Goal: Task Accomplishment & Management: Manage account settings

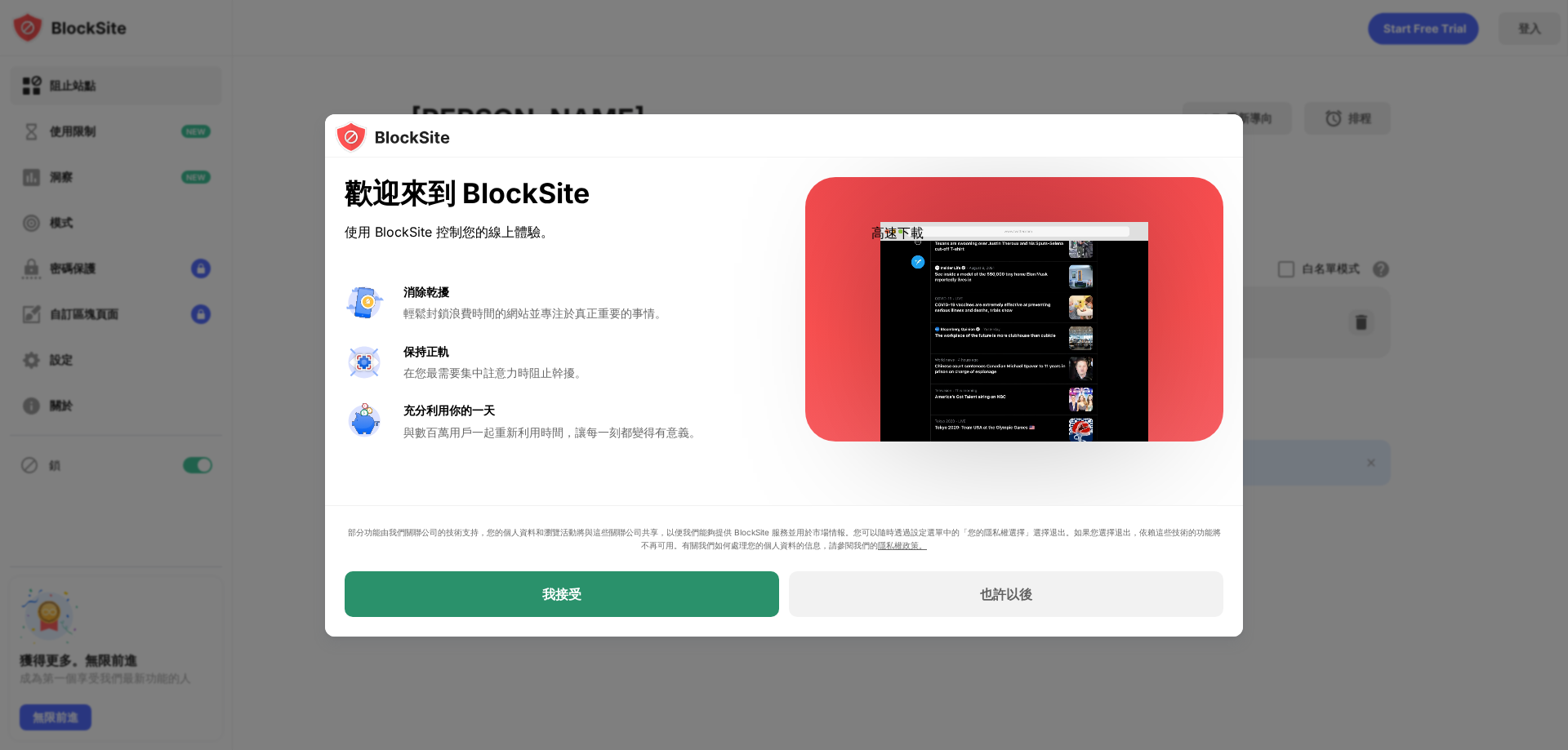
click at [697, 596] on div "我接受" at bounding box center [562, 593] width 434 height 45
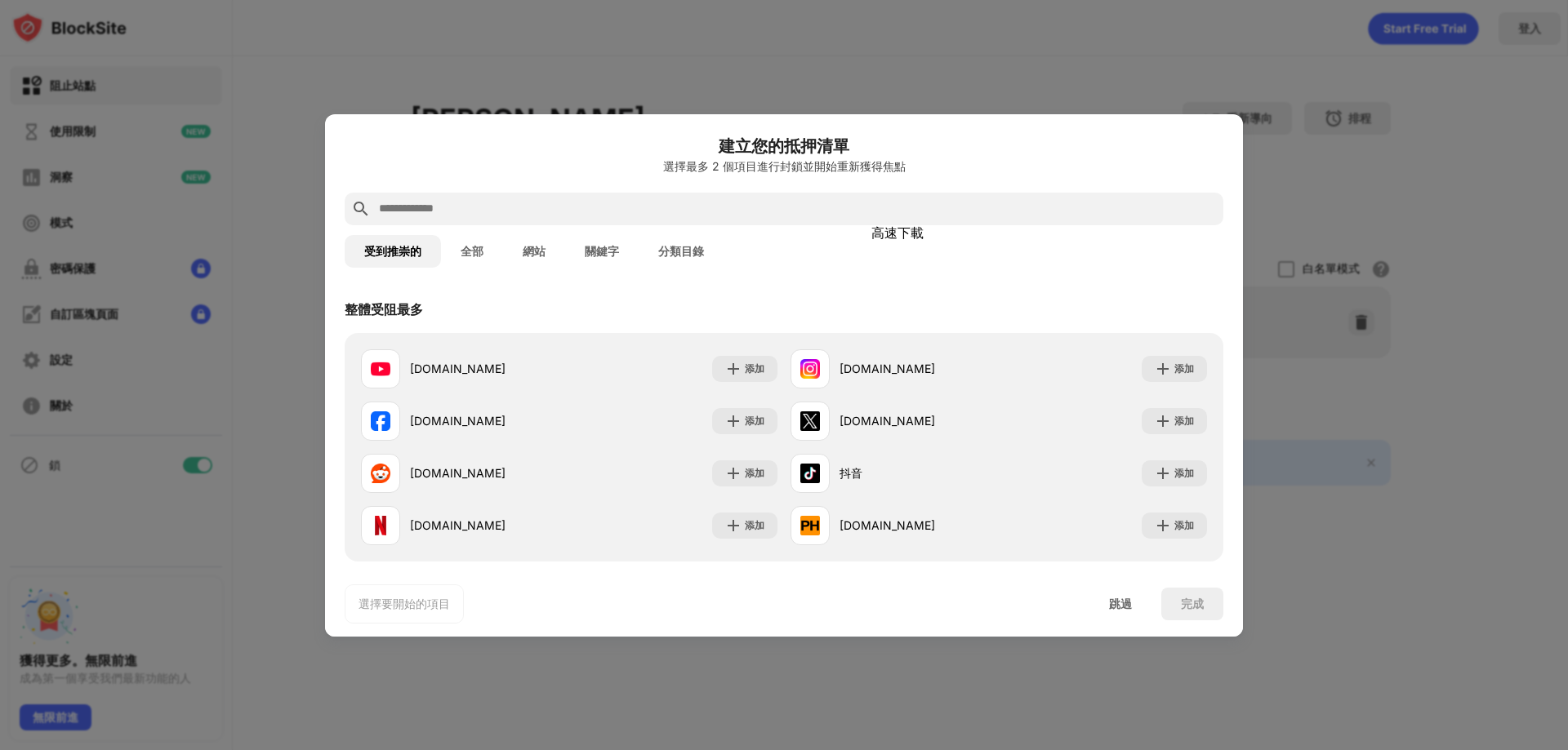
click at [570, 209] on input "text" at bounding box center [796, 209] width 839 height 20
paste input "**********"
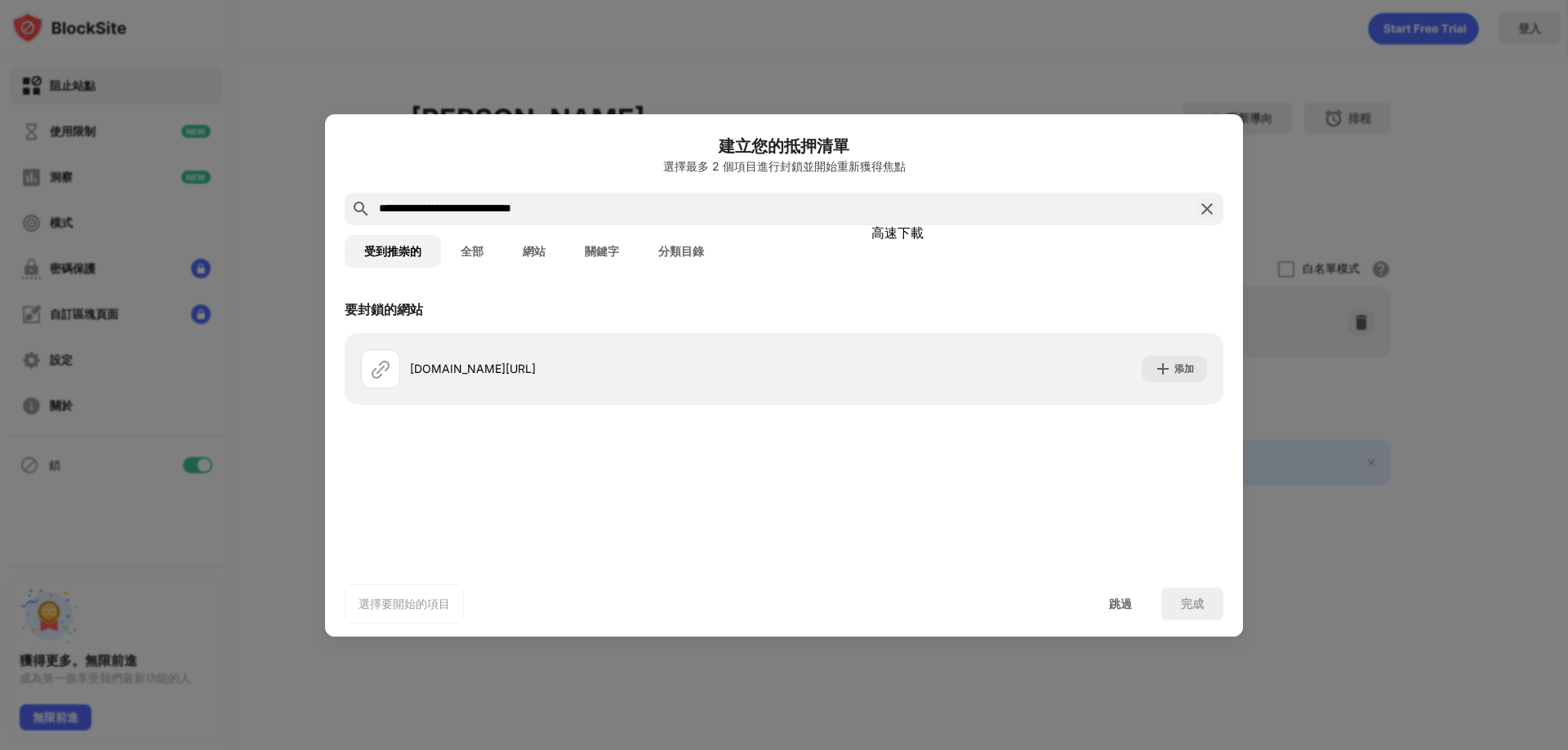
click at [567, 197] on div "**********" at bounding box center [784, 209] width 879 height 33
drag, startPoint x: 568, startPoint y: 203, endPoint x: 64, endPoint y: 187, distance: 504.3
click at [64, 750] on div "**********" at bounding box center [784, 750] width 1568 height 0
paste input "text"
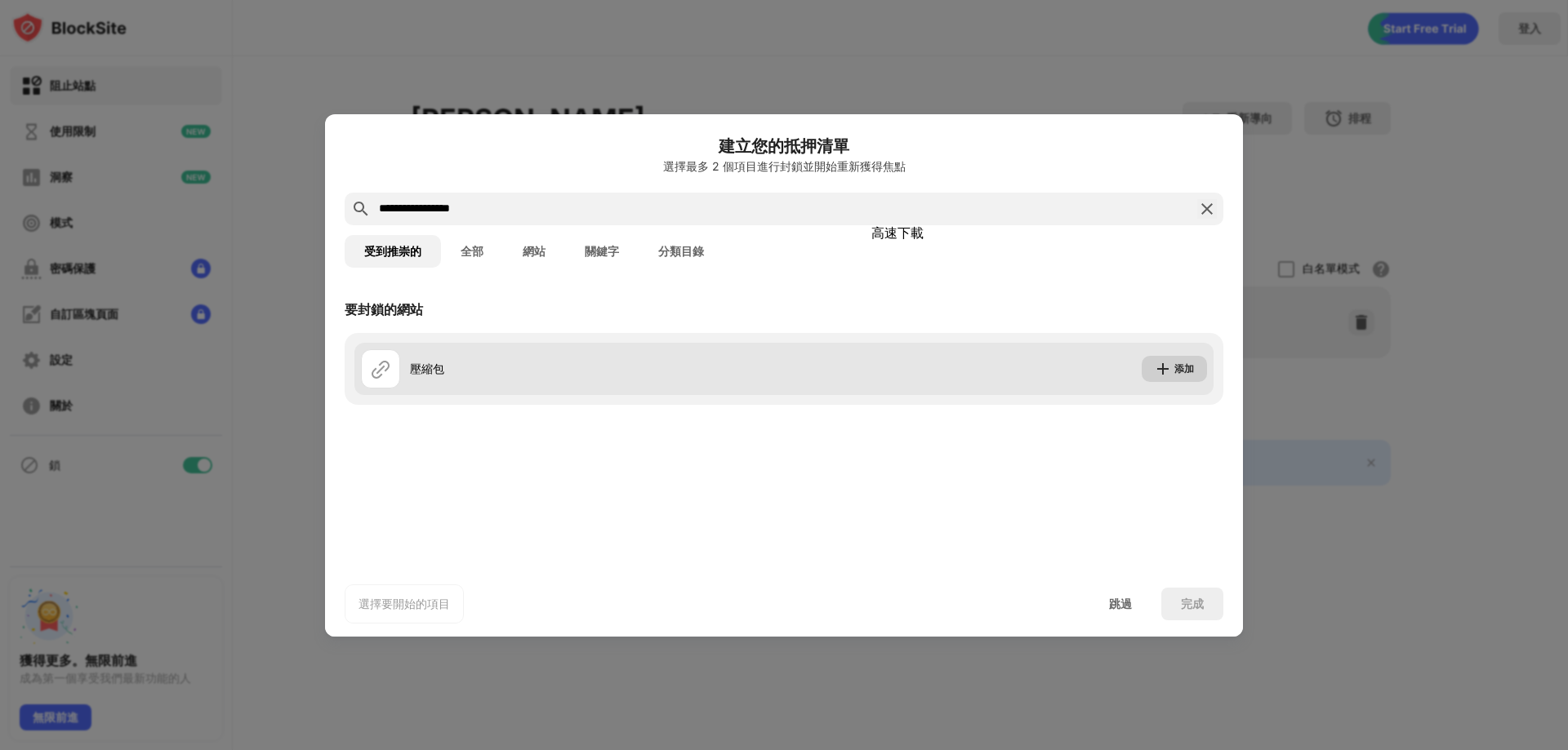
type input "**********"
click at [1158, 364] on img at bounding box center [1163, 369] width 16 height 16
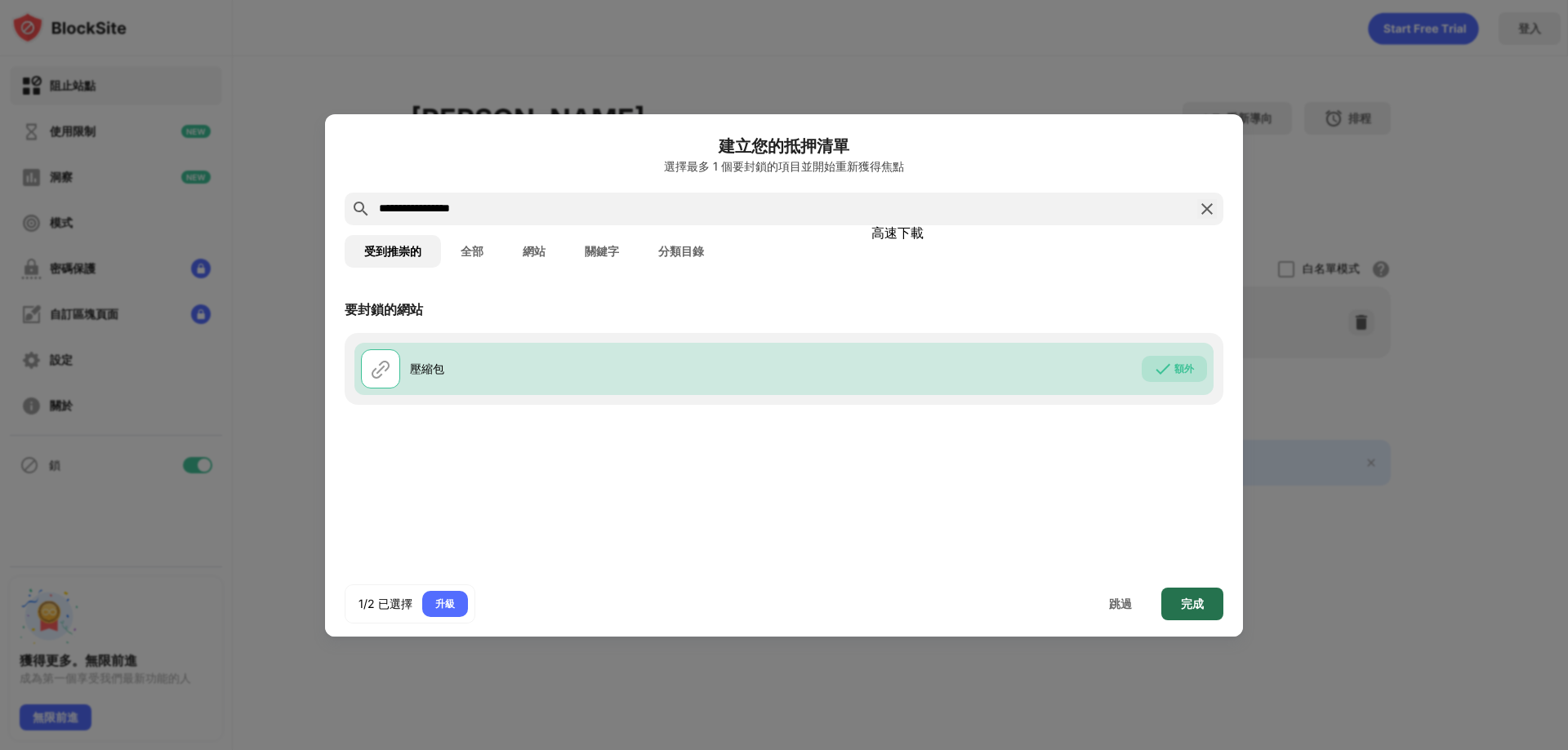
click at [1190, 598] on font "完成" at bounding box center [1192, 604] width 23 height 14
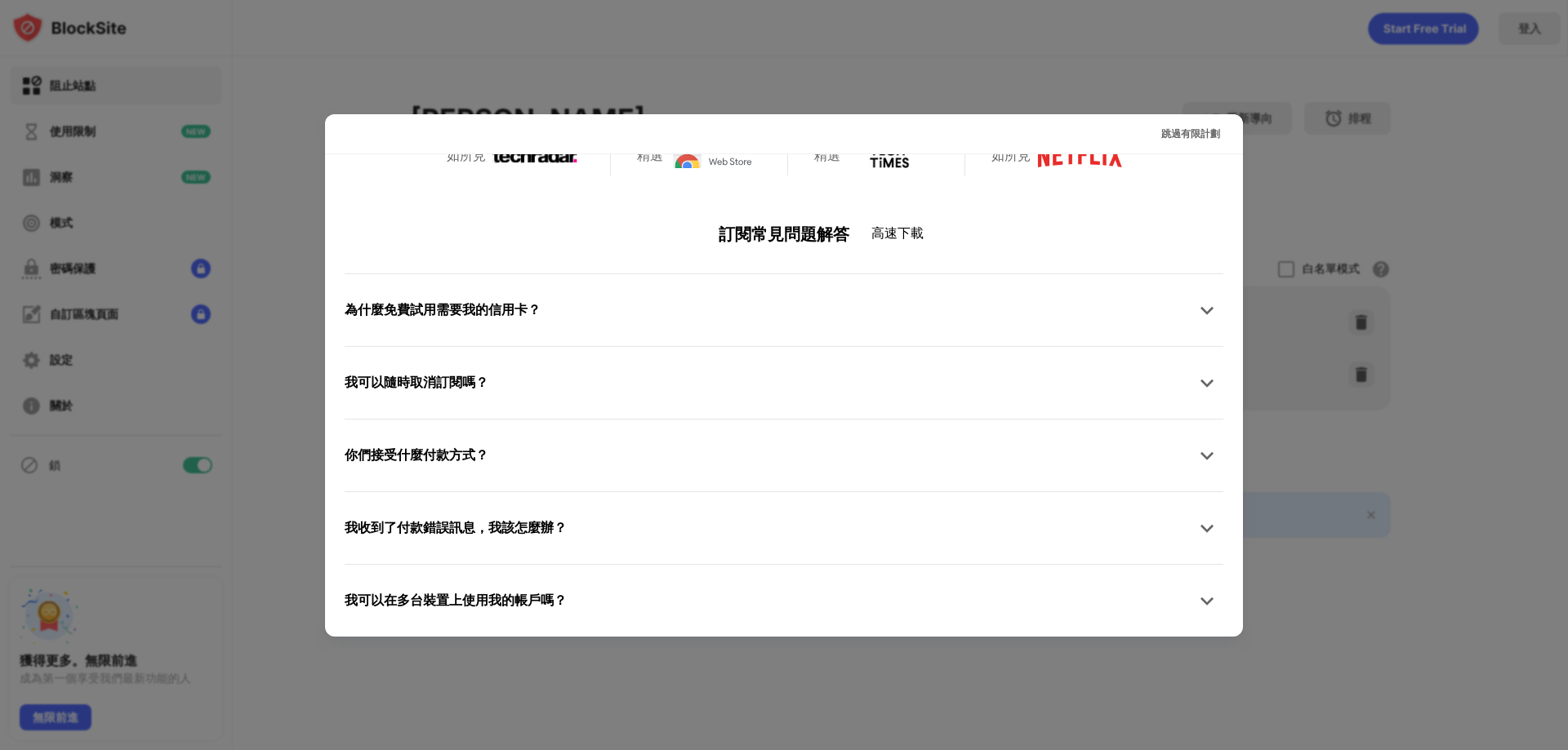
scroll to position [796, 0]
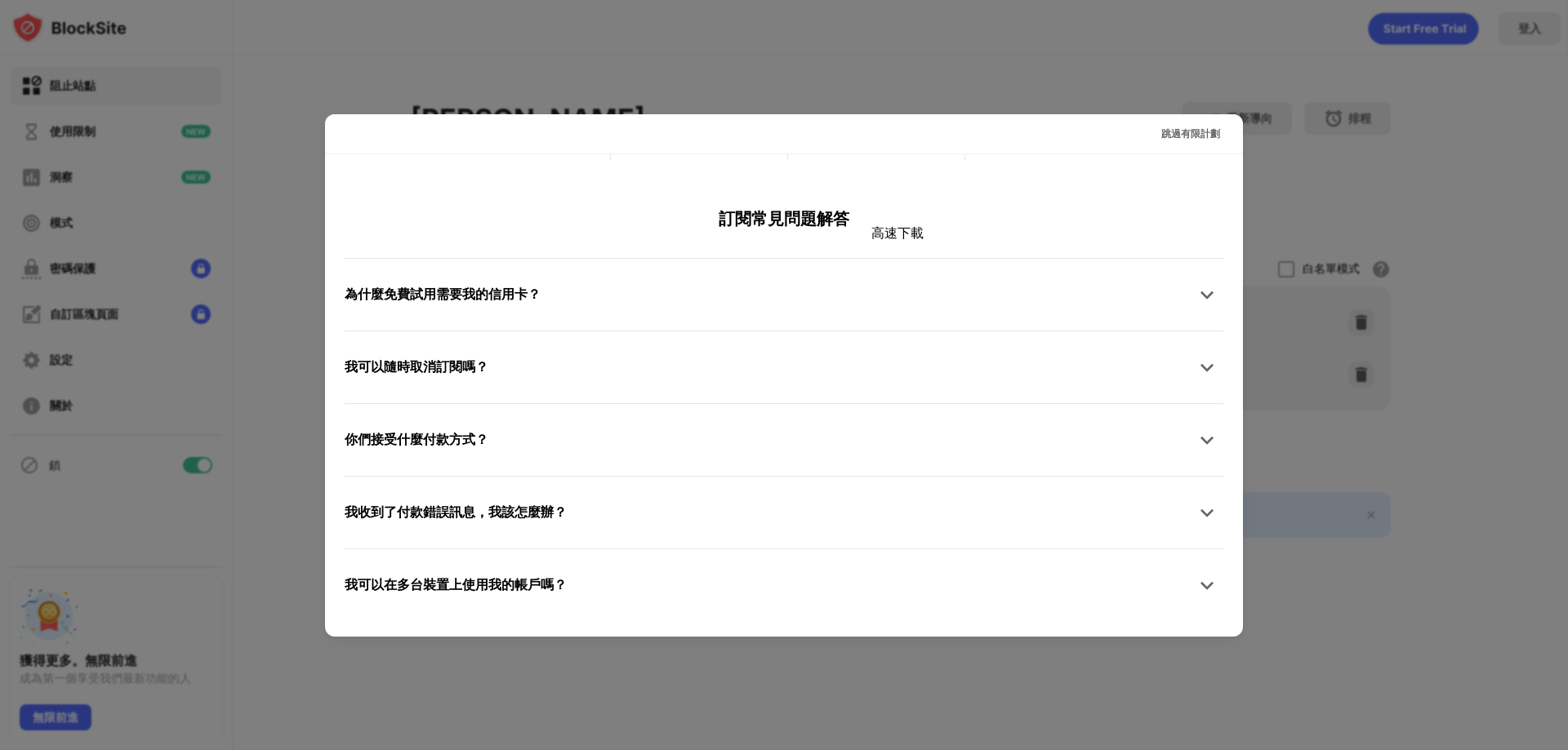
click at [1405, 581] on div at bounding box center [784, 375] width 1568 height 750
click at [1192, 133] on font "跳過有限計劃" at bounding box center [1191, 133] width 59 height 12
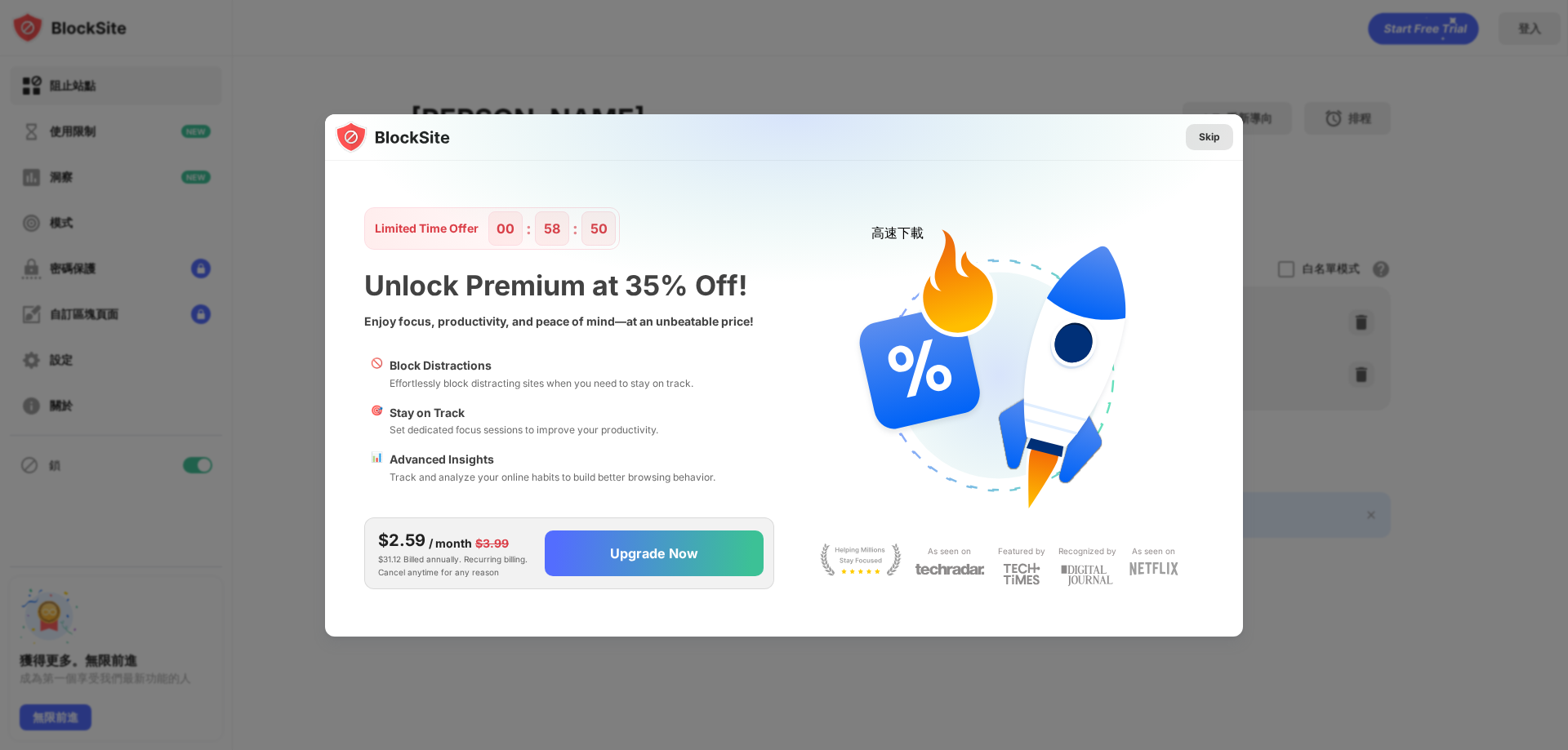
scroll to position [0, 0]
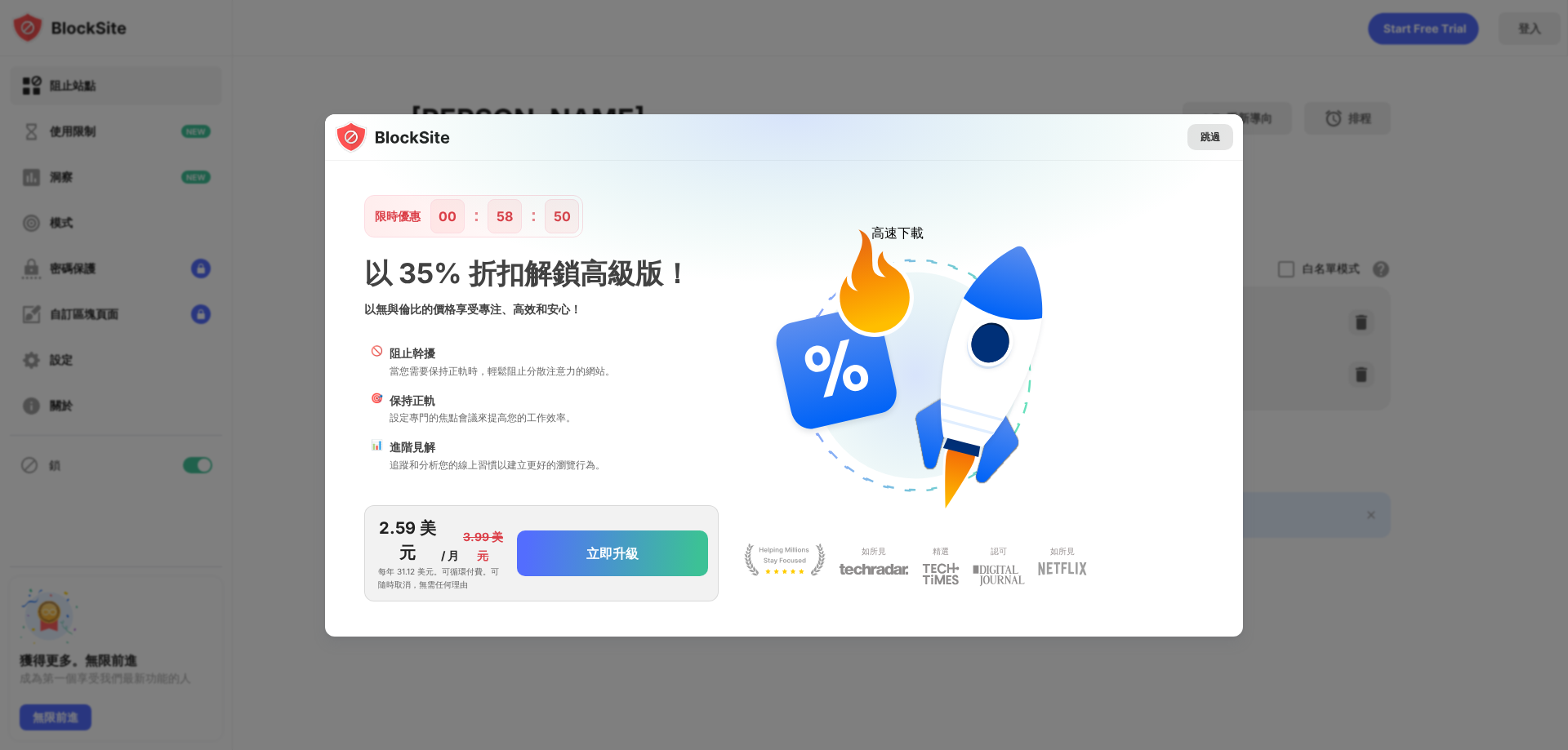
click at [1204, 132] on font "跳過" at bounding box center [1210, 137] width 20 height 12
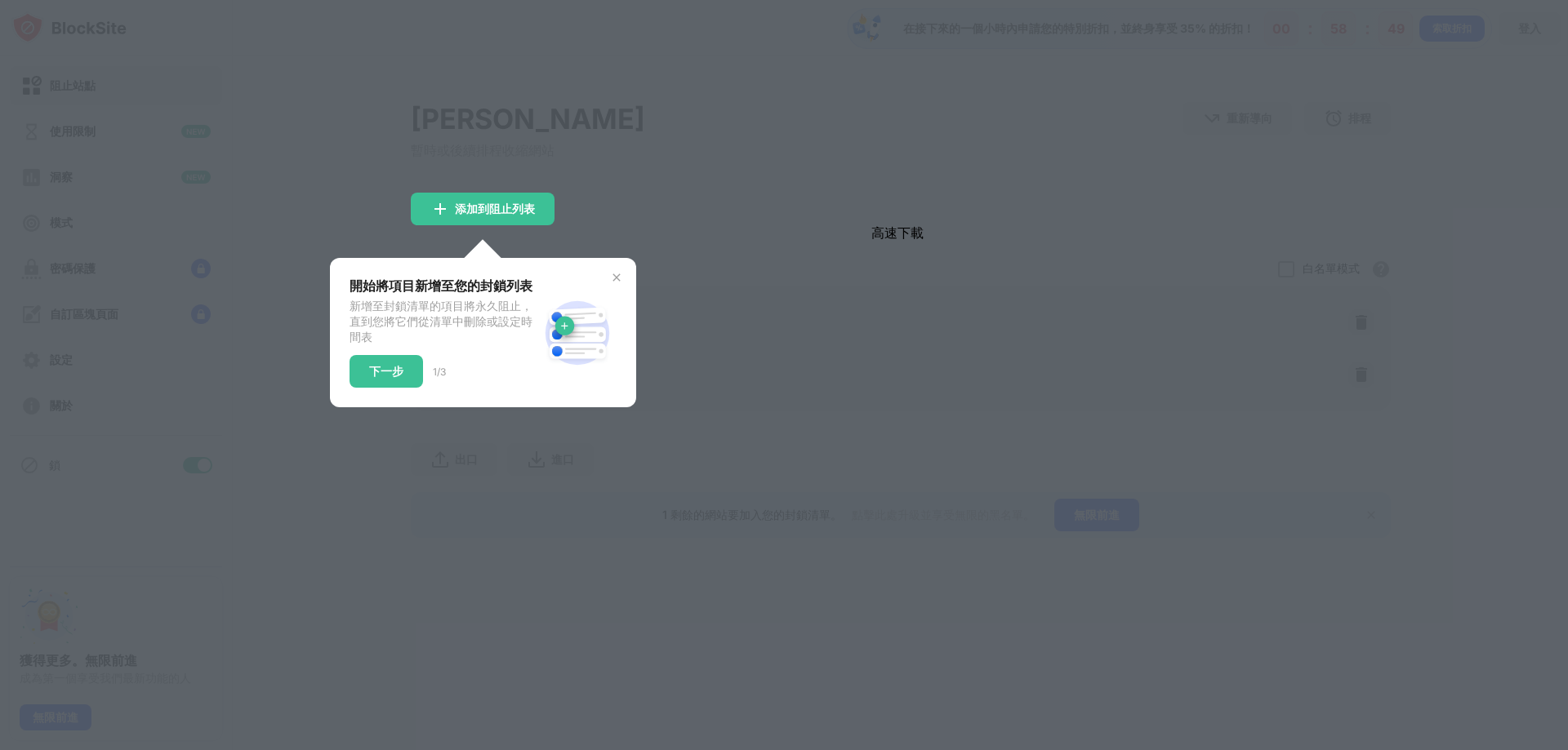
click at [814, 310] on div at bounding box center [784, 375] width 1568 height 750
click at [613, 284] on img at bounding box center [617, 278] width 13 height 13
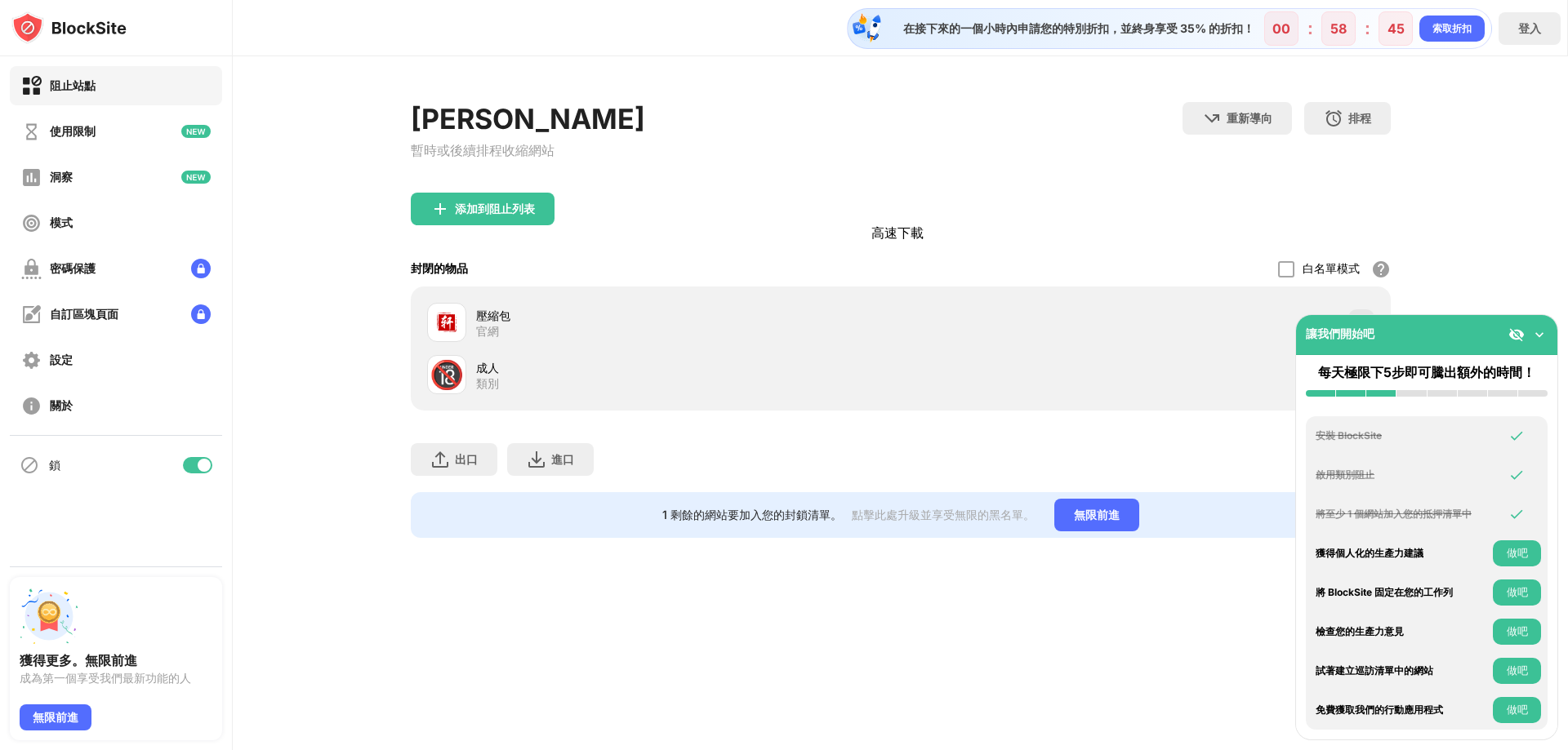
click at [463, 382] on font "🔞" at bounding box center [447, 375] width 35 height 34
click at [1540, 333] on img at bounding box center [1540, 335] width 16 height 16
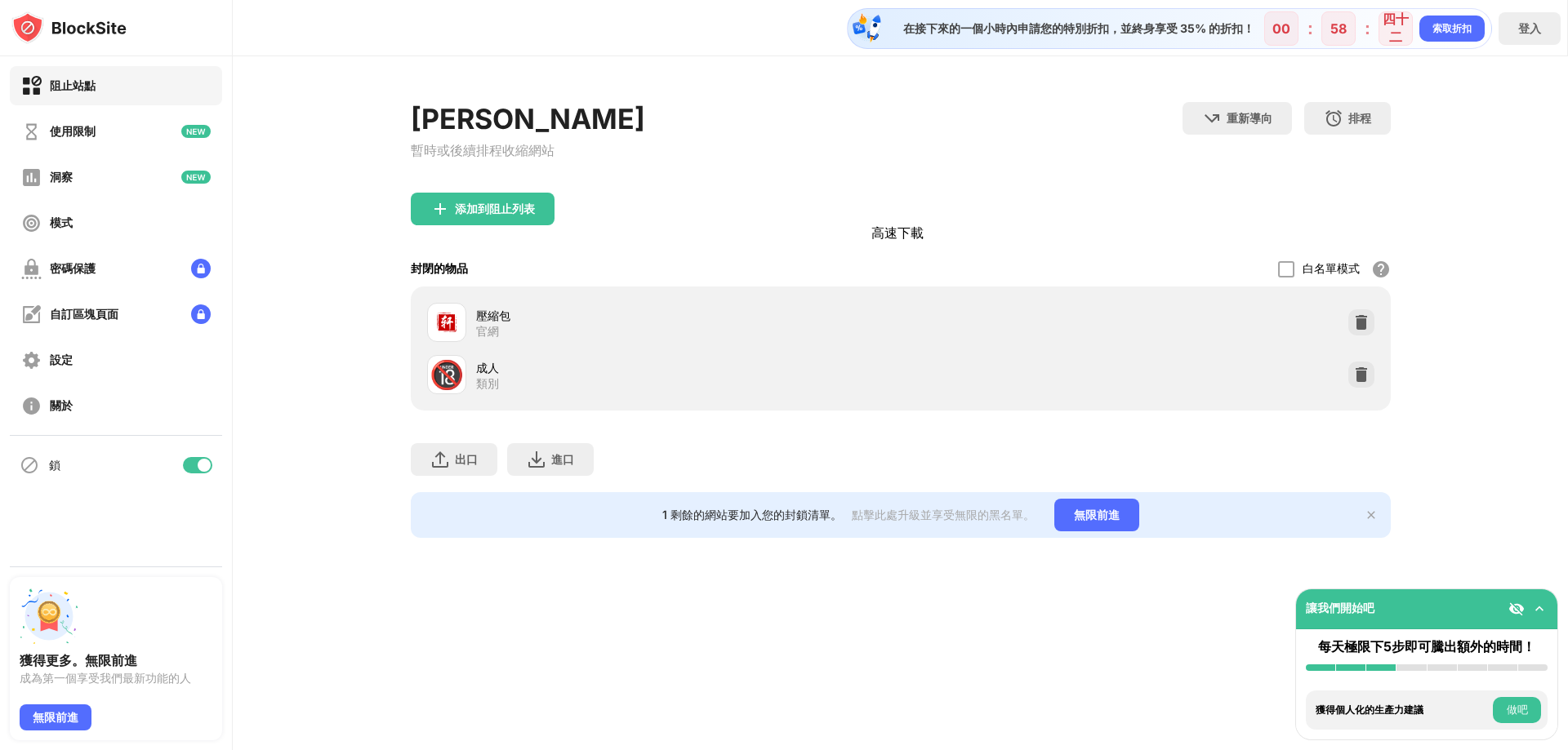
click at [463, 387] on font "🔞" at bounding box center [447, 375] width 35 height 34
click at [479, 375] on font "成人" at bounding box center [488, 368] width 23 height 14
click at [452, 382] on font "🔞" at bounding box center [447, 375] width 35 height 34
click at [1360, 377] on img at bounding box center [1362, 375] width 16 height 16
